Goal: Task Accomplishment & Management: Use online tool/utility

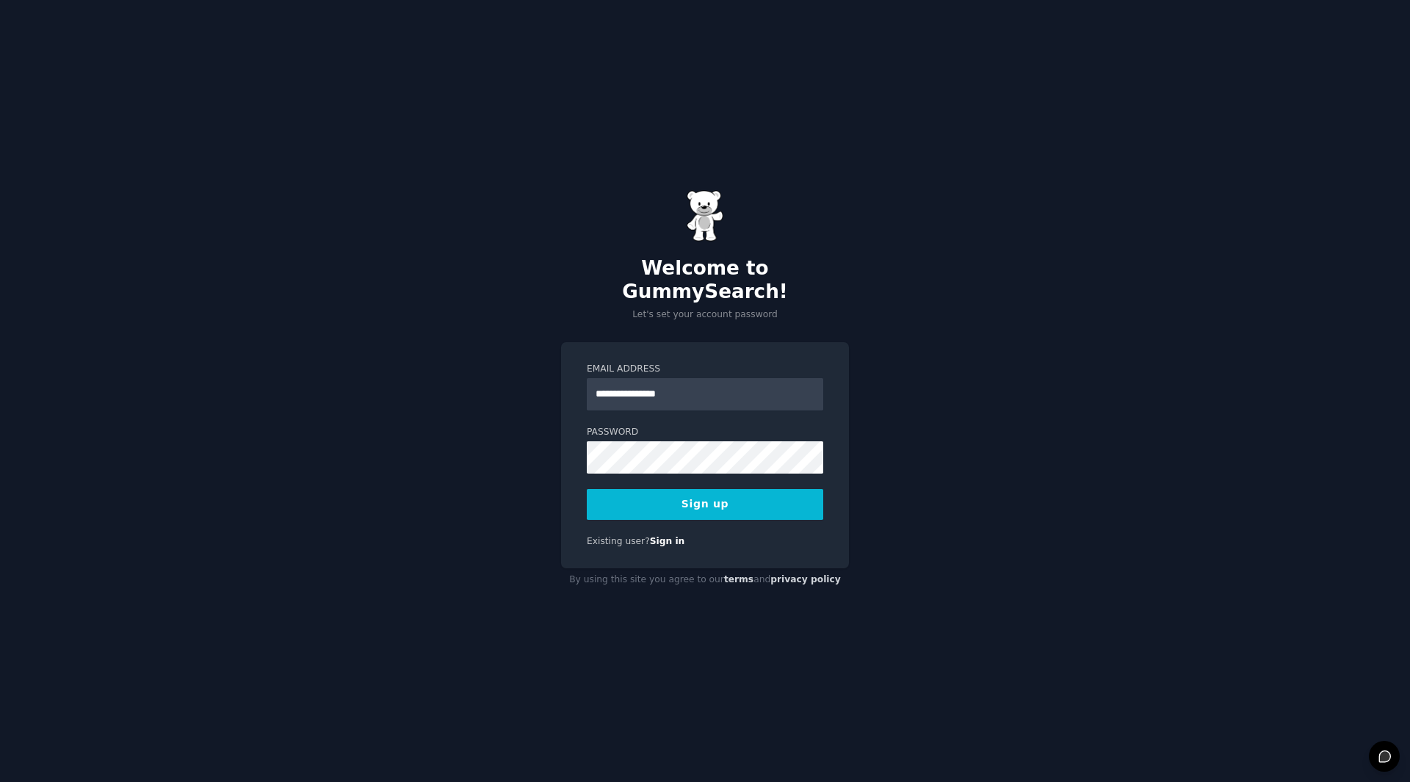
type input "**********"
click at [726, 499] on button "Sign up" at bounding box center [705, 504] width 237 height 31
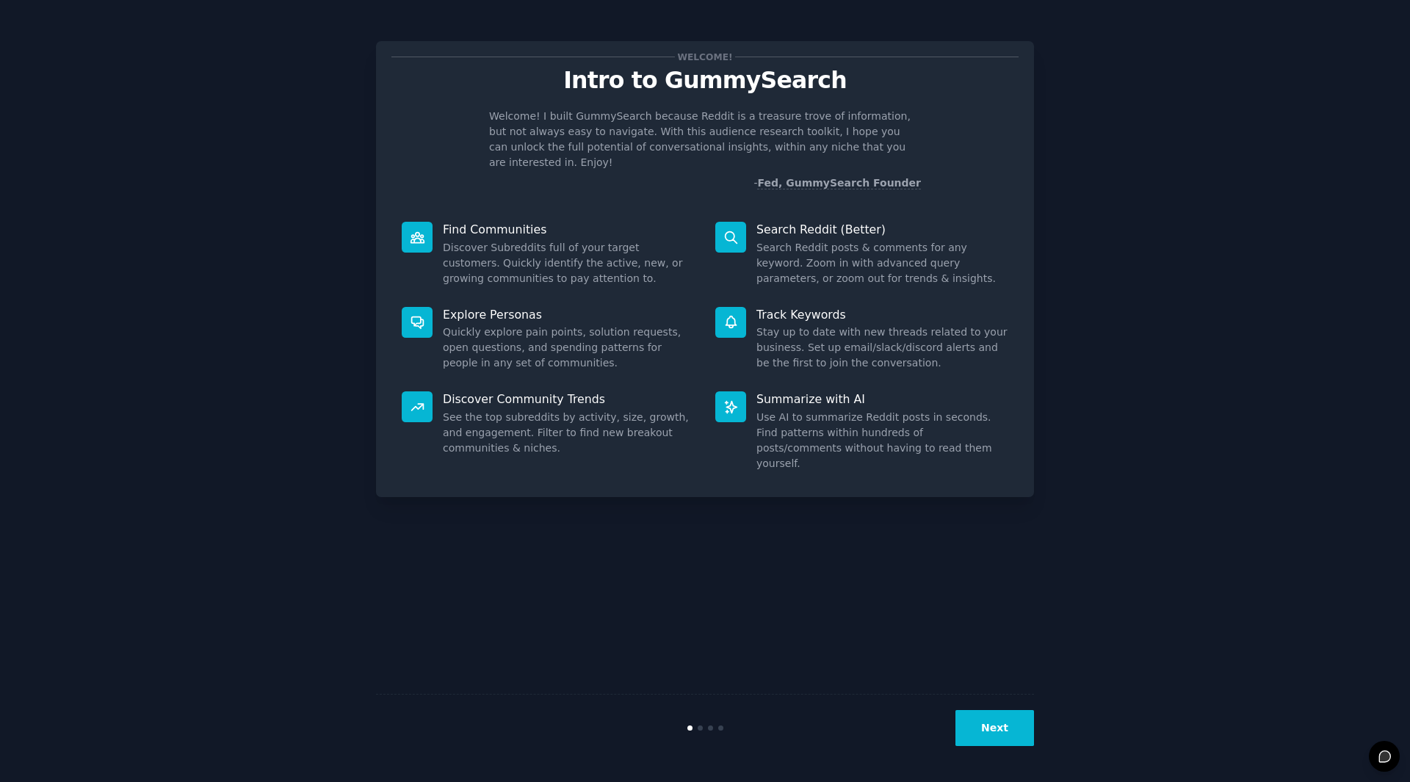
click at [996, 728] on button "Next" at bounding box center [995, 728] width 79 height 36
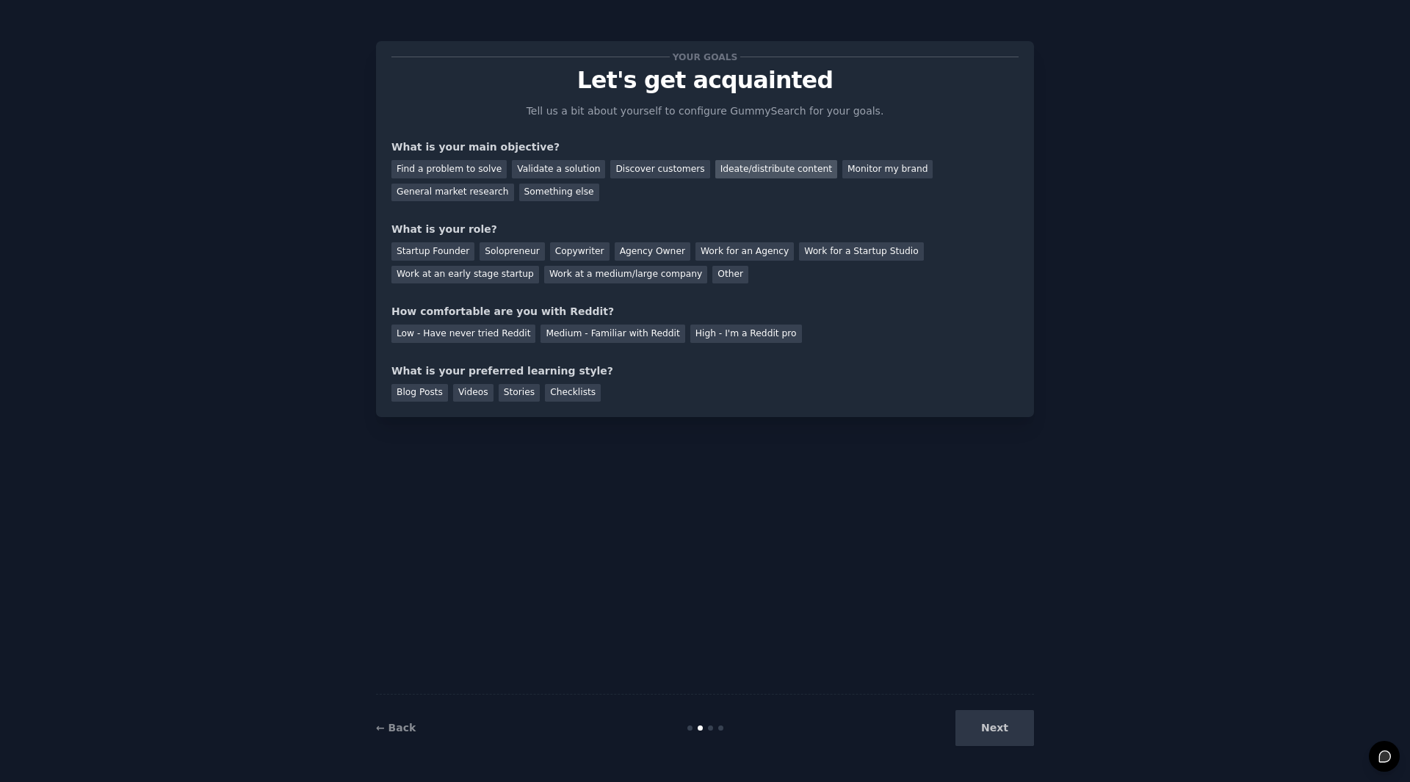
click at [746, 167] on div "Ideate/distribute content" at bounding box center [776, 169] width 122 height 18
click at [514, 184] on div "General market research" at bounding box center [452, 193] width 123 height 18
click at [726, 165] on div "Ideate/distribute content" at bounding box center [776, 169] width 122 height 18
click at [544, 277] on div "Work at a medium/large company" at bounding box center [625, 275] width 163 height 18
click at [484, 333] on div "Low - Have never tried Reddit" at bounding box center [463, 334] width 144 height 18
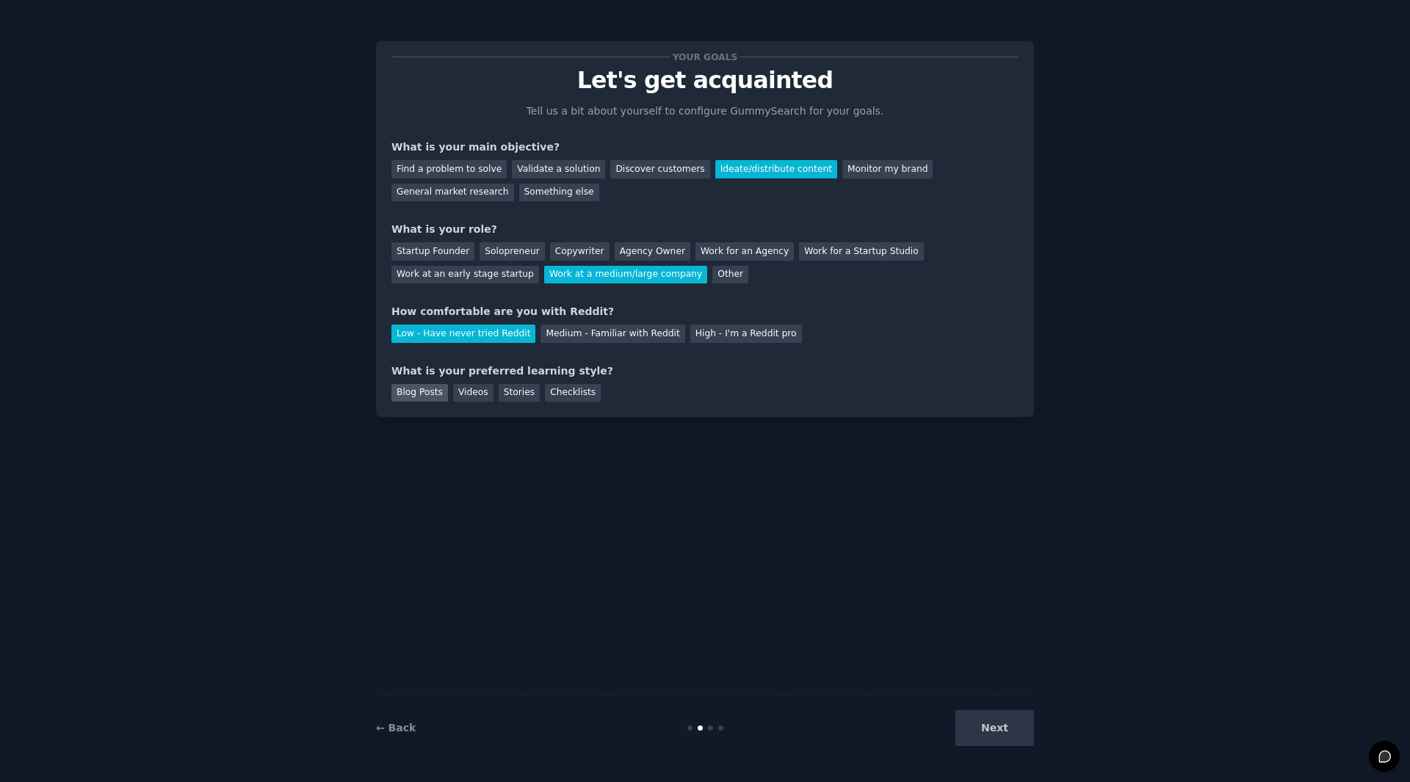
click at [426, 397] on div "Blog Posts" at bounding box center [419, 393] width 57 height 18
click at [993, 736] on button "Next" at bounding box center [995, 728] width 79 height 36
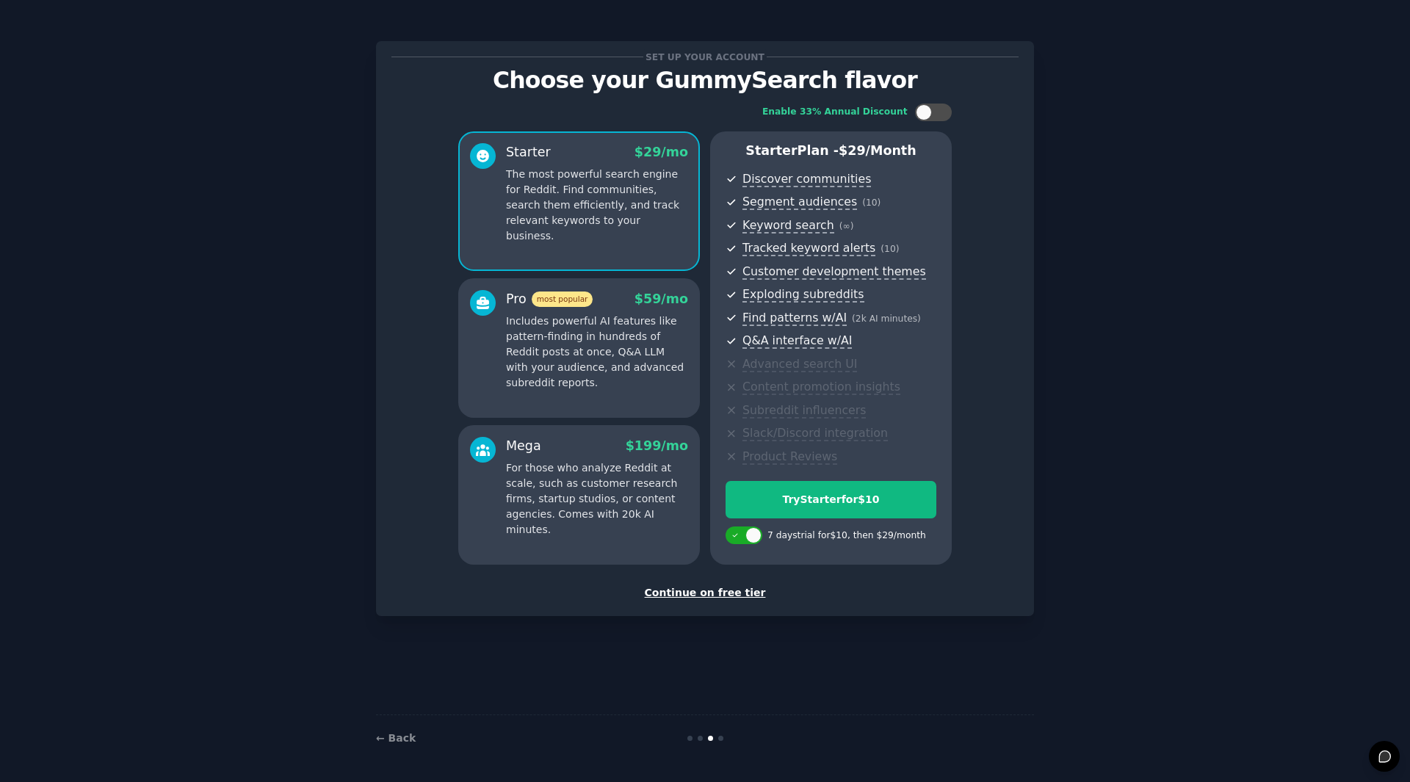
click at [710, 591] on div "Continue on free tier" at bounding box center [704, 592] width 627 height 15
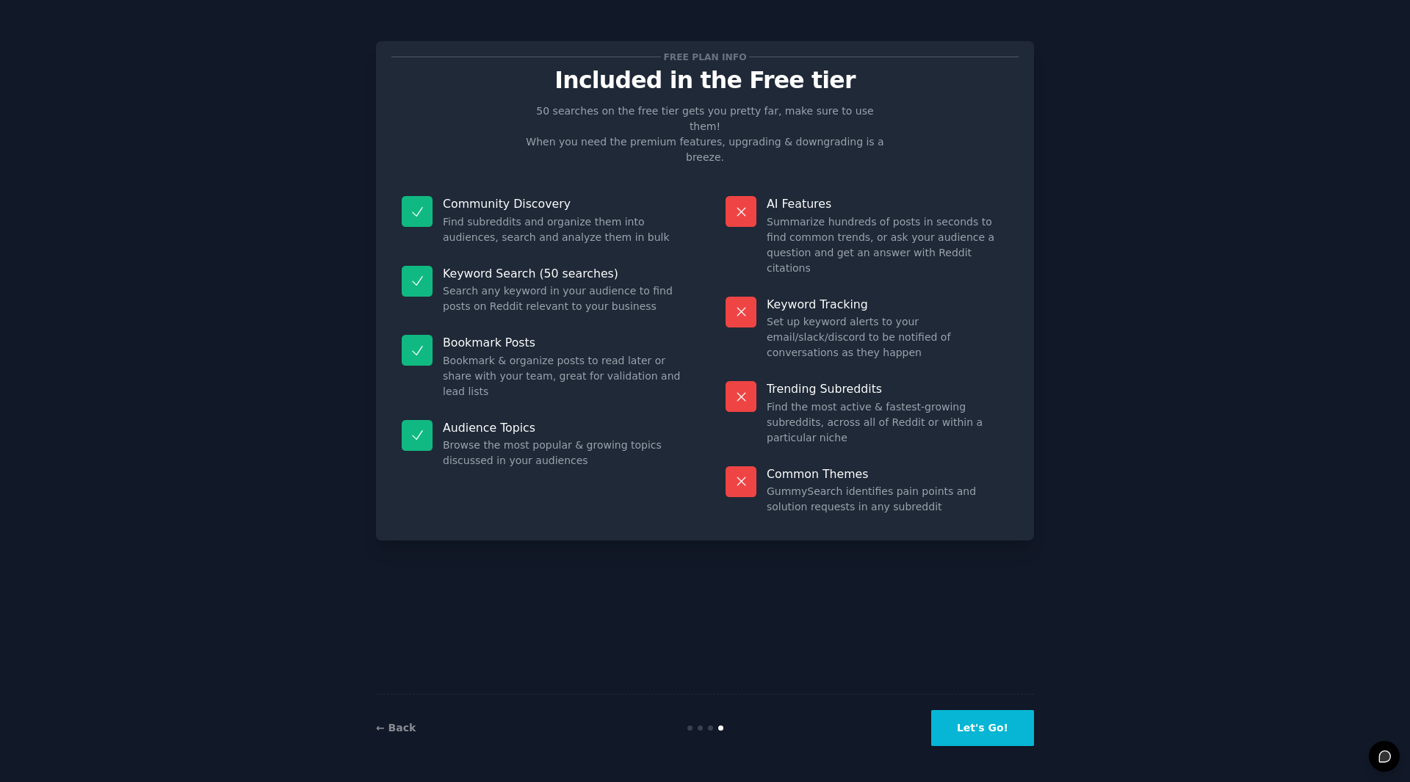
click at [996, 724] on button "Let's Go!" at bounding box center [982, 728] width 103 height 36
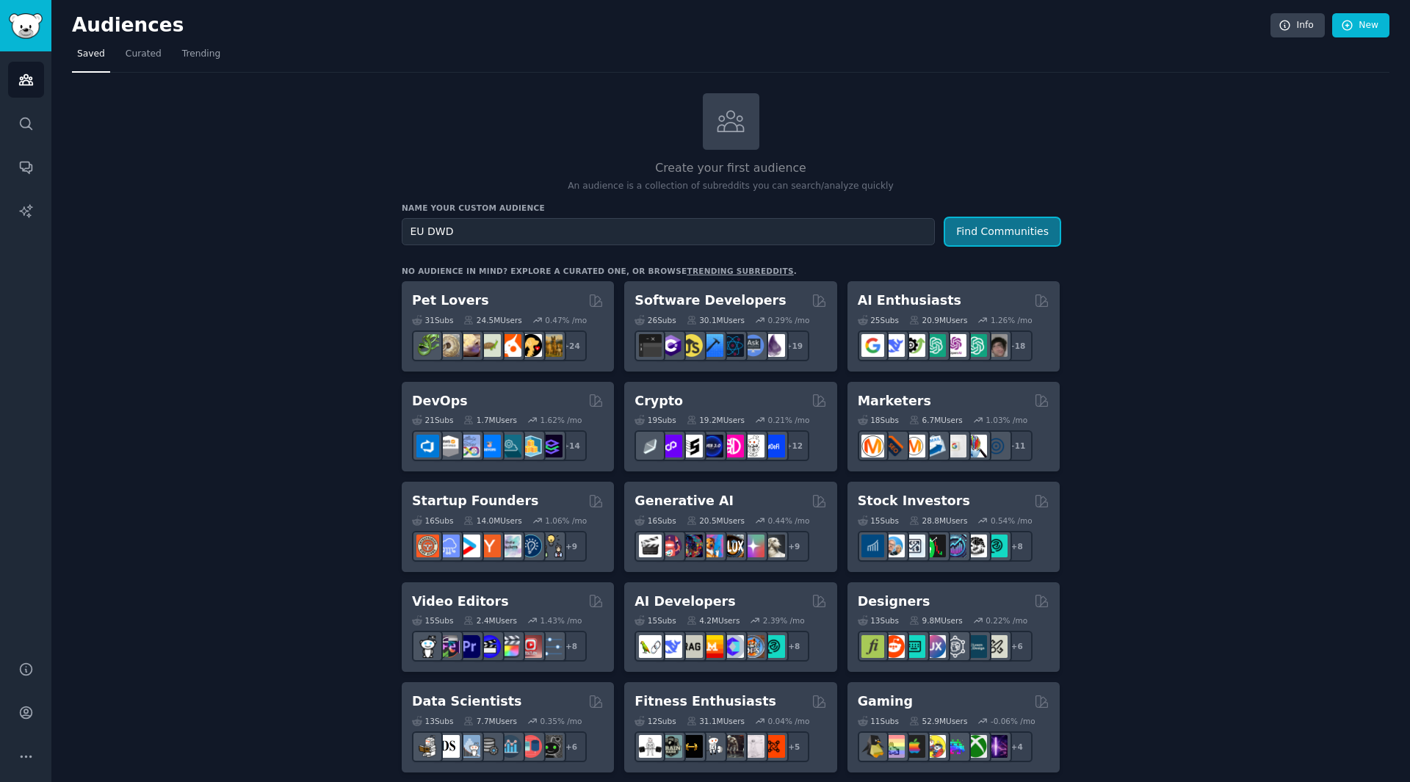
click at [1021, 234] on button "Find Communities" at bounding box center [1002, 231] width 115 height 27
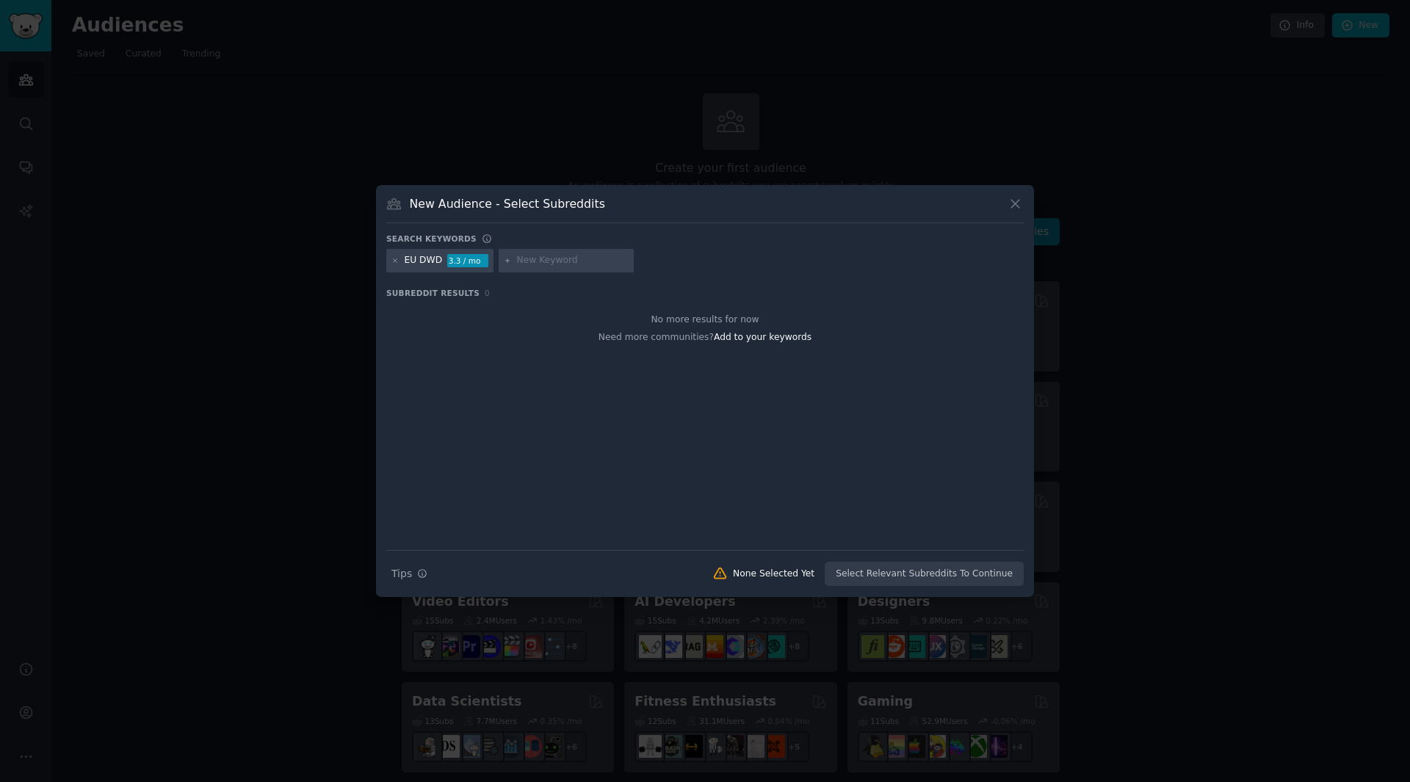
click at [1020, 200] on icon at bounding box center [1015, 203] width 15 height 15
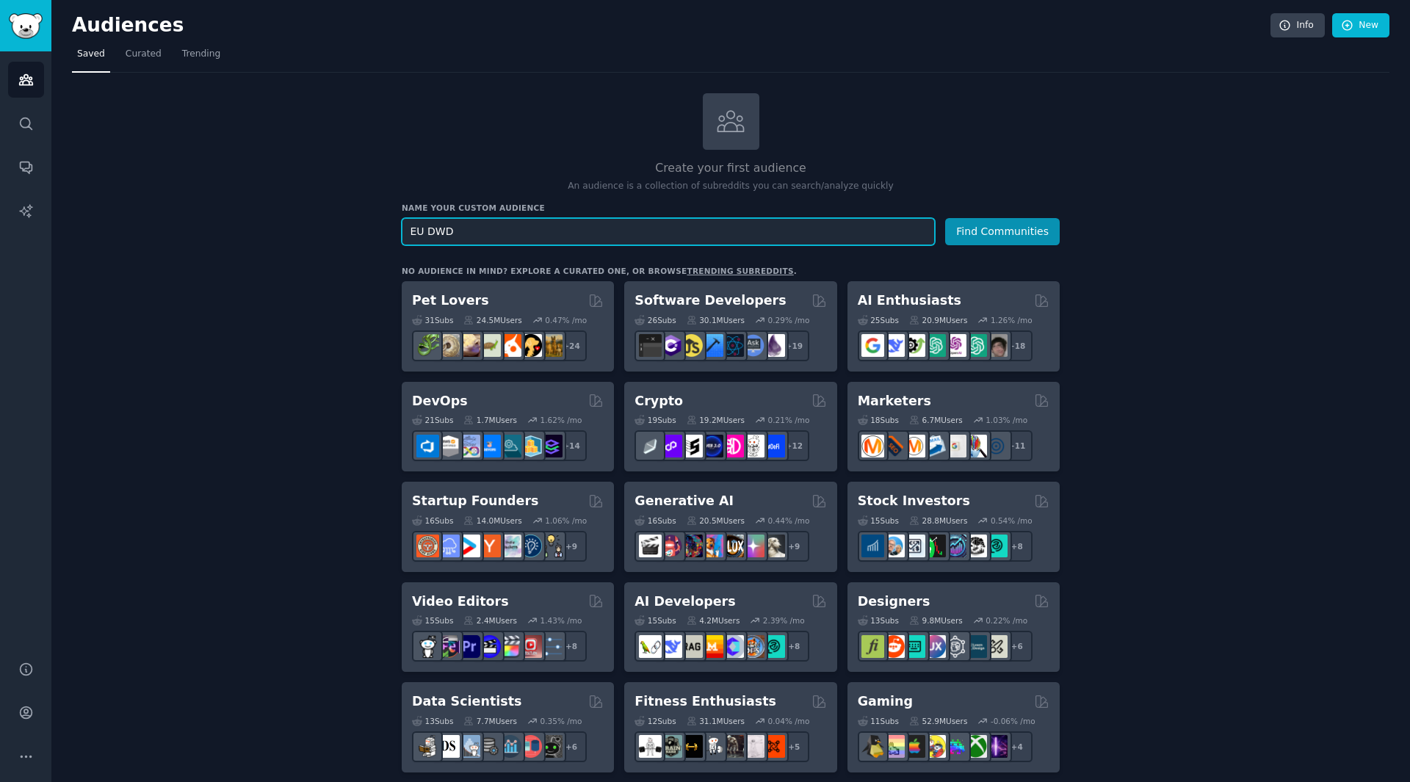
drag, startPoint x: 717, startPoint y: 231, endPoint x: 426, endPoint y: 228, distance: 290.9
click at [426, 228] on input "EU DWD" at bounding box center [668, 231] width 533 height 27
type input "EU MHR"
click at [945, 218] on button "Find Communities" at bounding box center [1002, 231] width 115 height 27
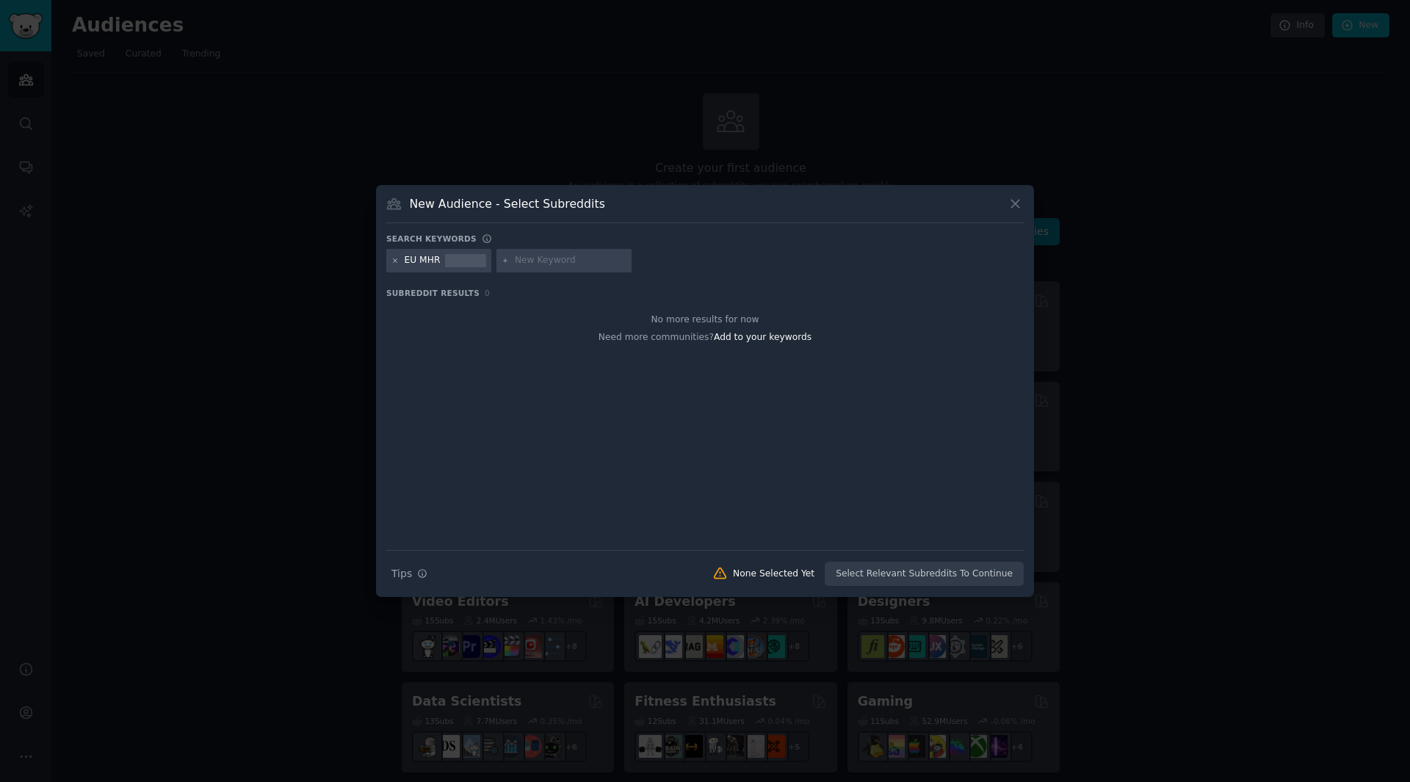
click at [395, 257] on icon at bounding box center [395, 261] width 8 height 8
click at [1022, 200] on icon at bounding box center [1015, 203] width 15 height 15
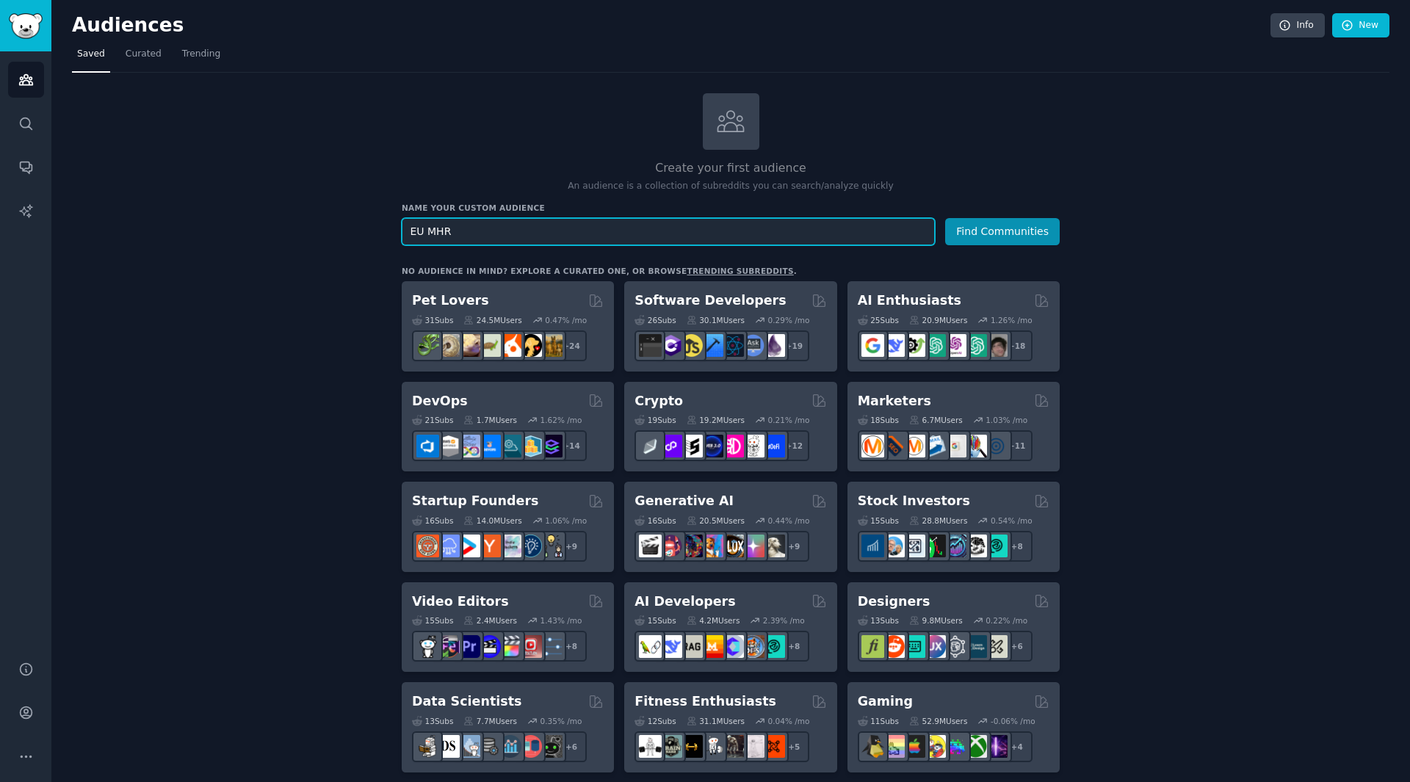
drag, startPoint x: 513, startPoint y: 234, endPoint x: 377, endPoint y: 230, distance: 136.0
type input "UK drinking water safety"
click at [945, 218] on button "Find Communities" at bounding box center [1002, 231] width 115 height 27
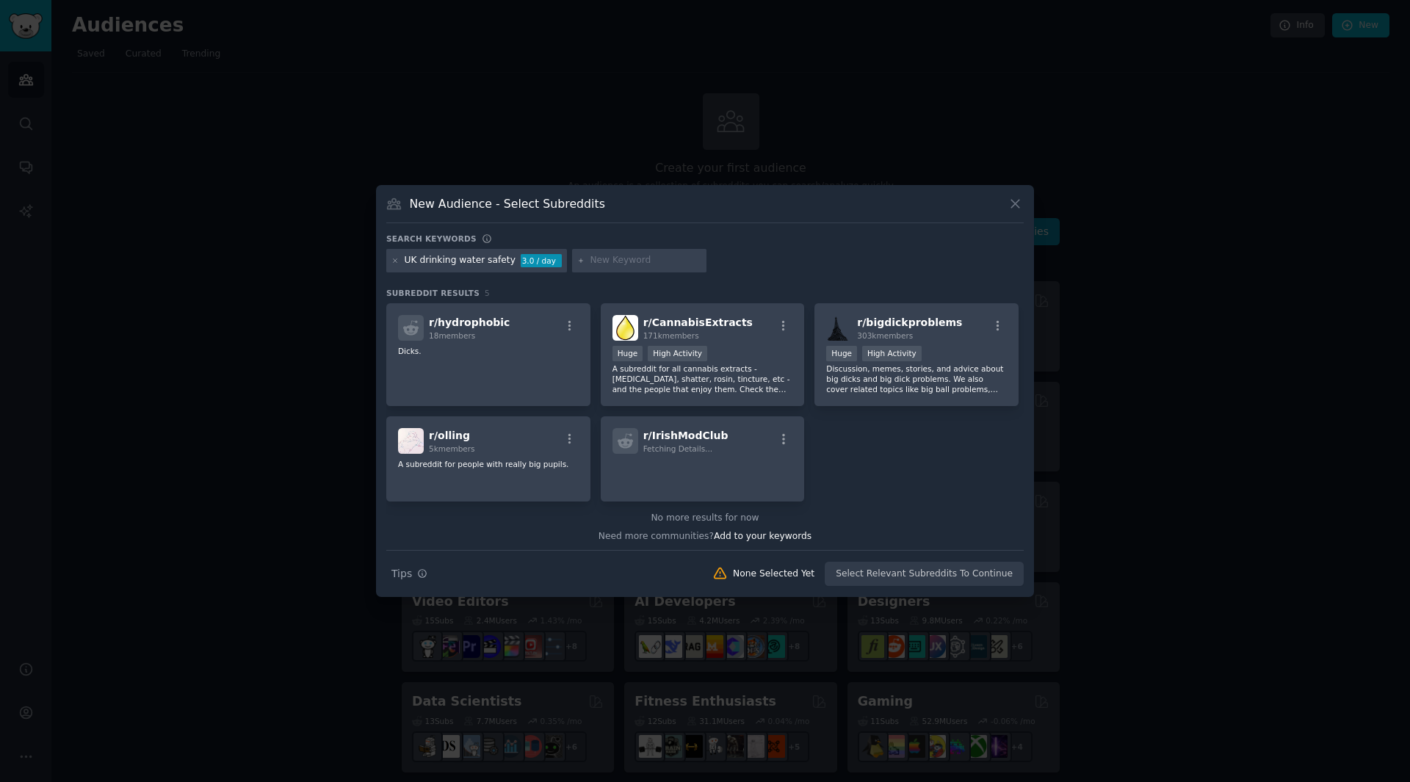
click at [1022, 203] on icon at bounding box center [1015, 203] width 15 height 15
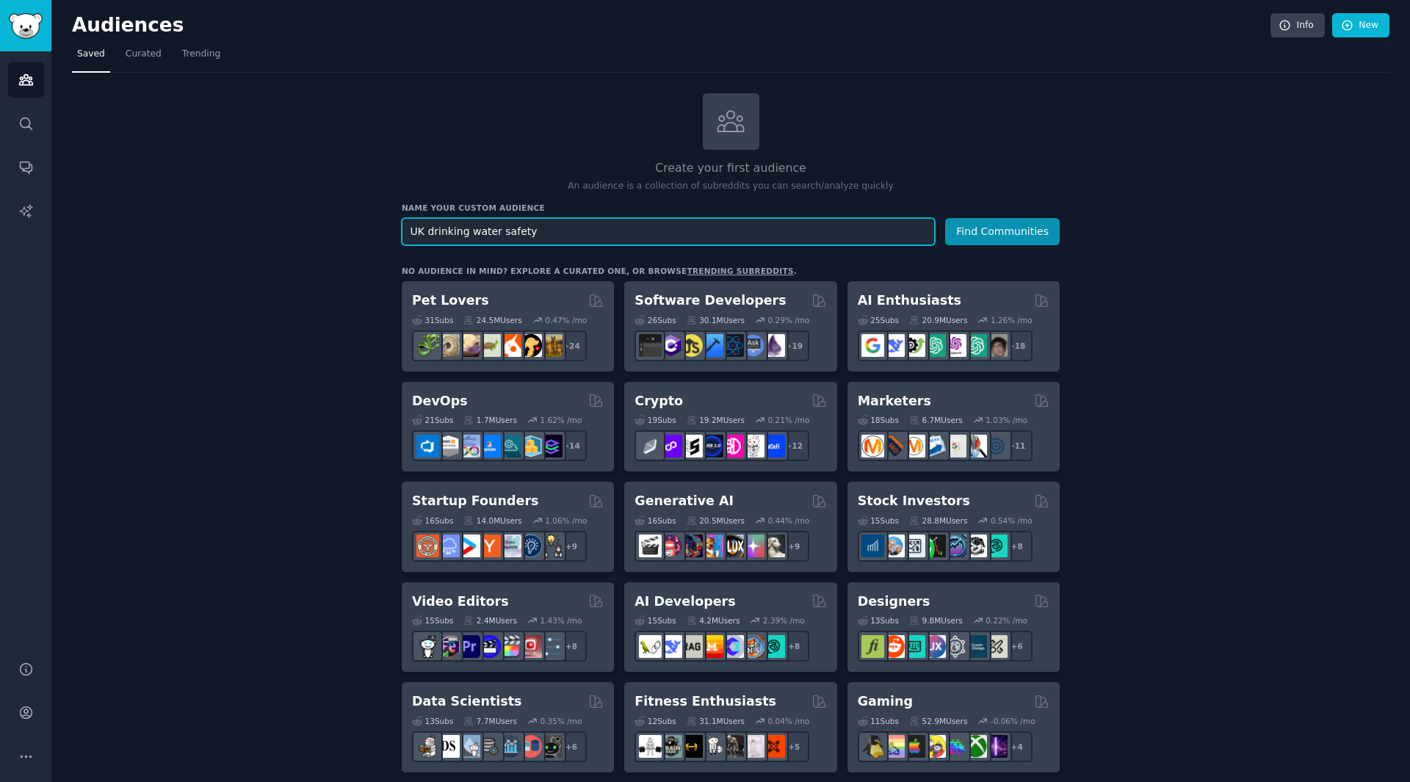
drag, startPoint x: 550, startPoint y: 228, endPoint x: 377, endPoint y: 239, distance: 173.7
type input "food safety"
click at [945, 218] on button "Find Communities" at bounding box center [1002, 231] width 115 height 27
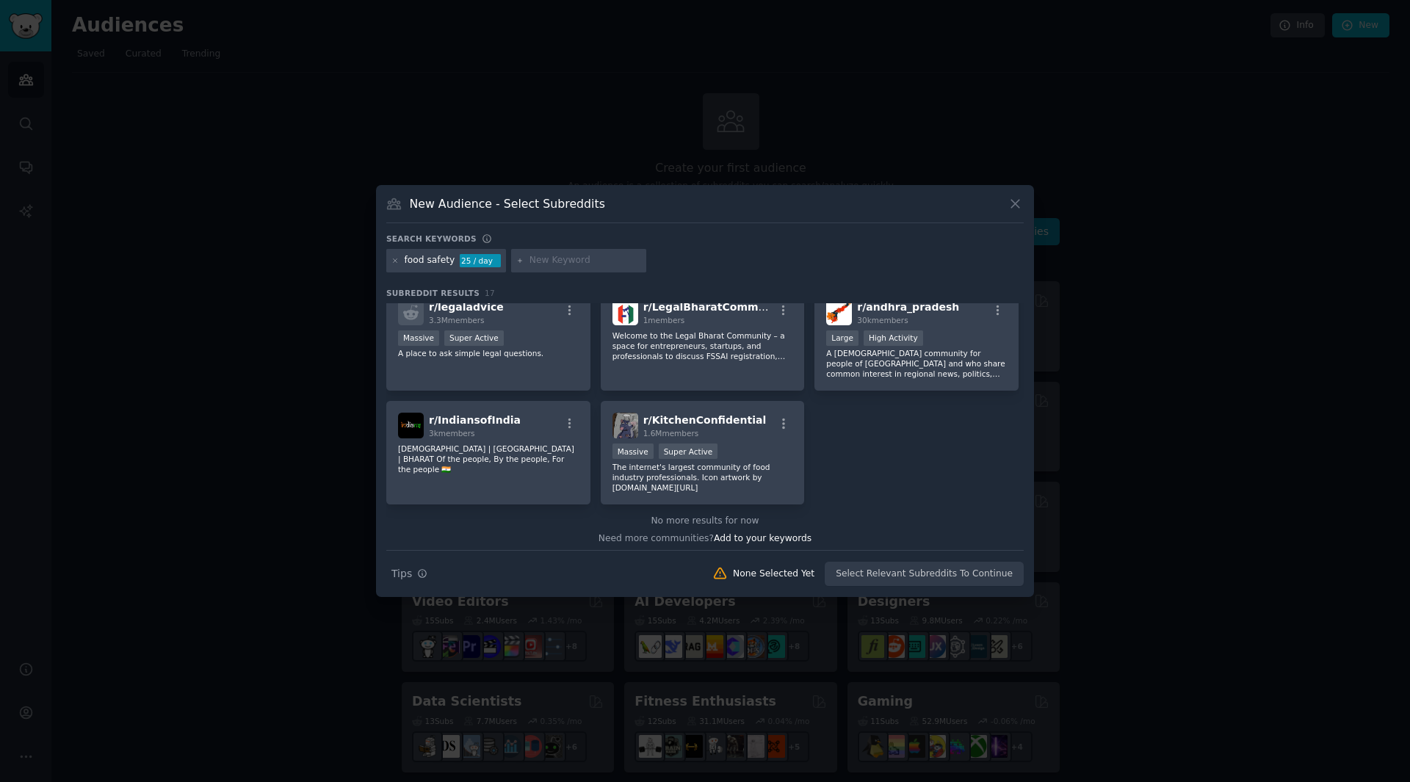
scroll to position [465, 0]
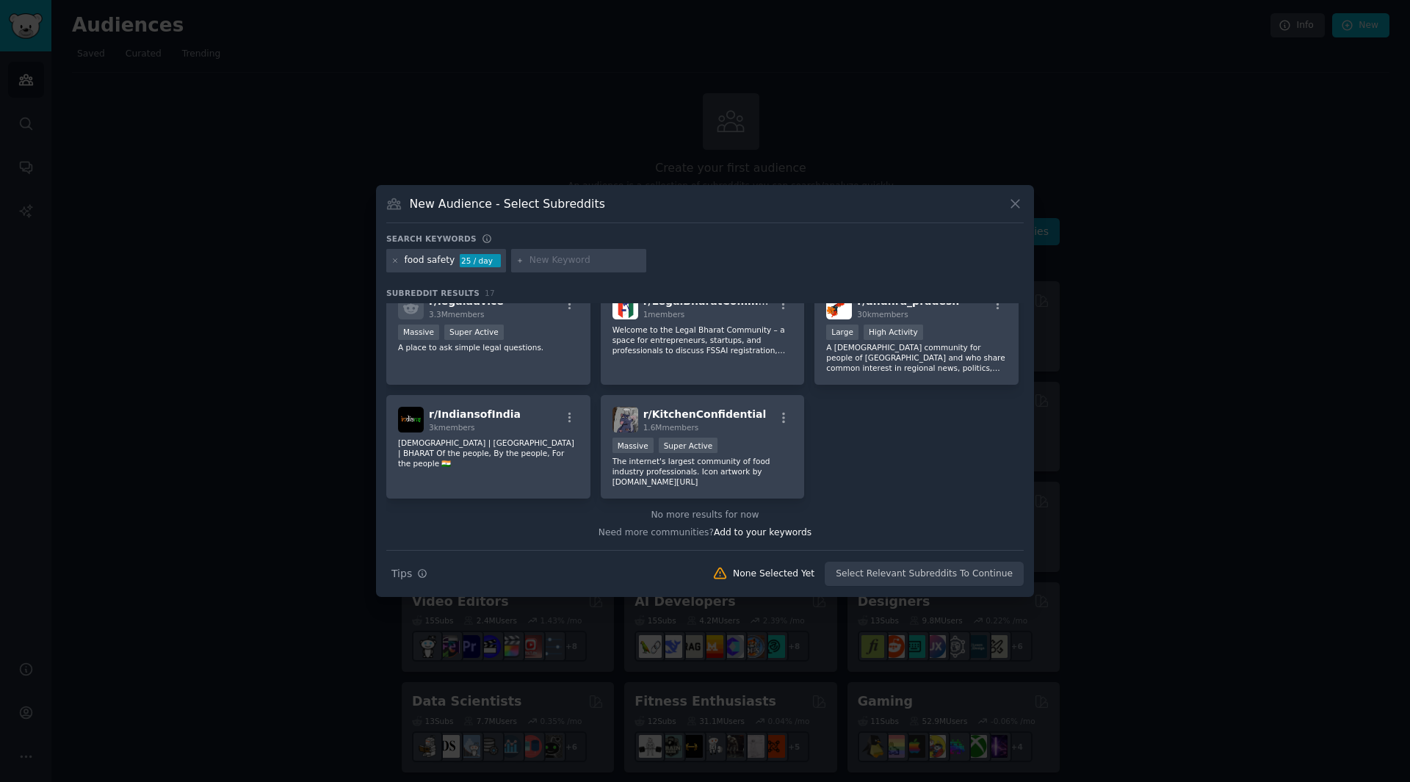
click at [1011, 201] on icon at bounding box center [1015, 205] width 8 height 8
